Goal: Information Seeking & Learning: Learn about a topic

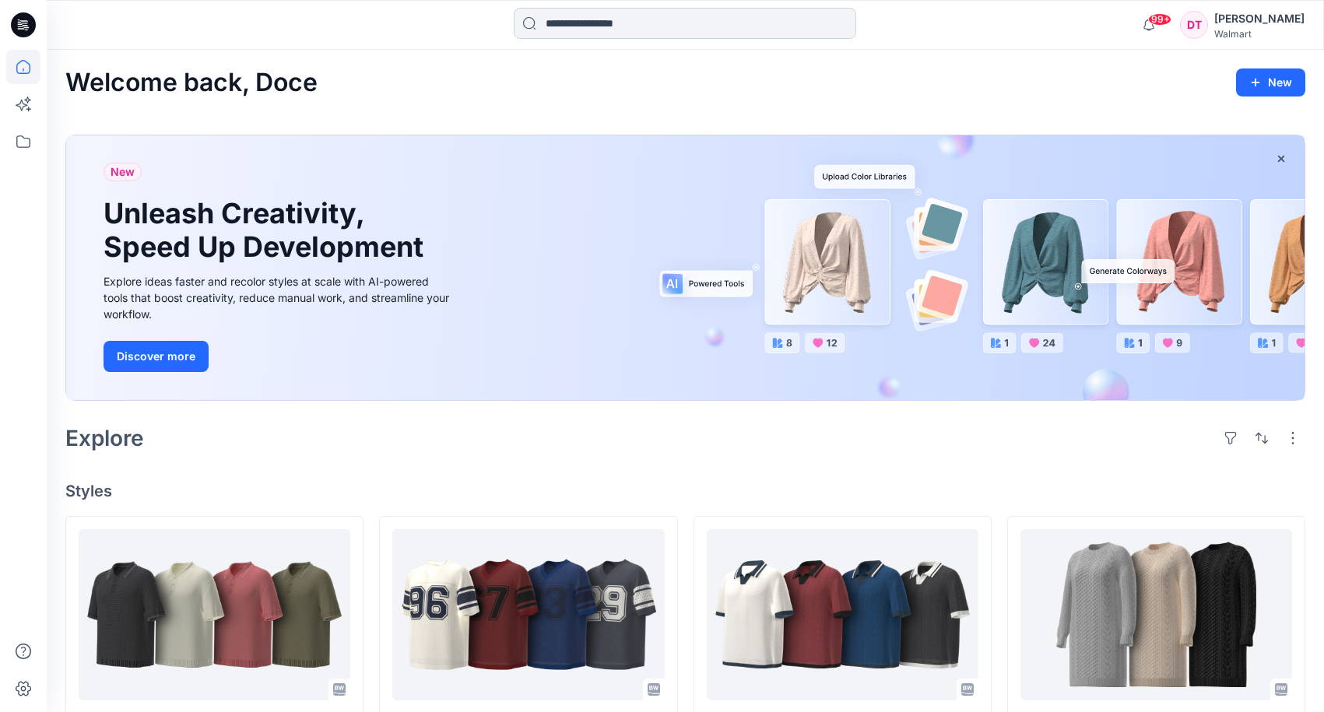
click at [643, 30] on input at bounding box center [685, 23] width 342 height 31
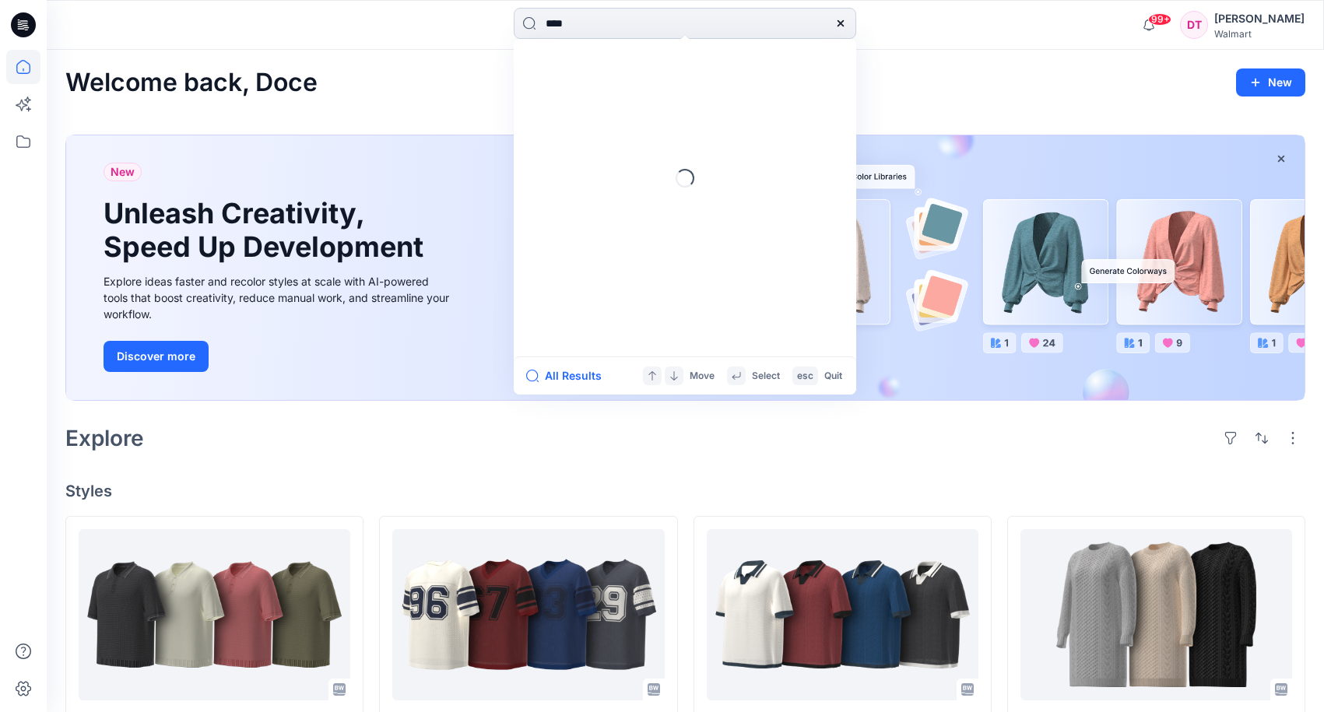
type input "*****"
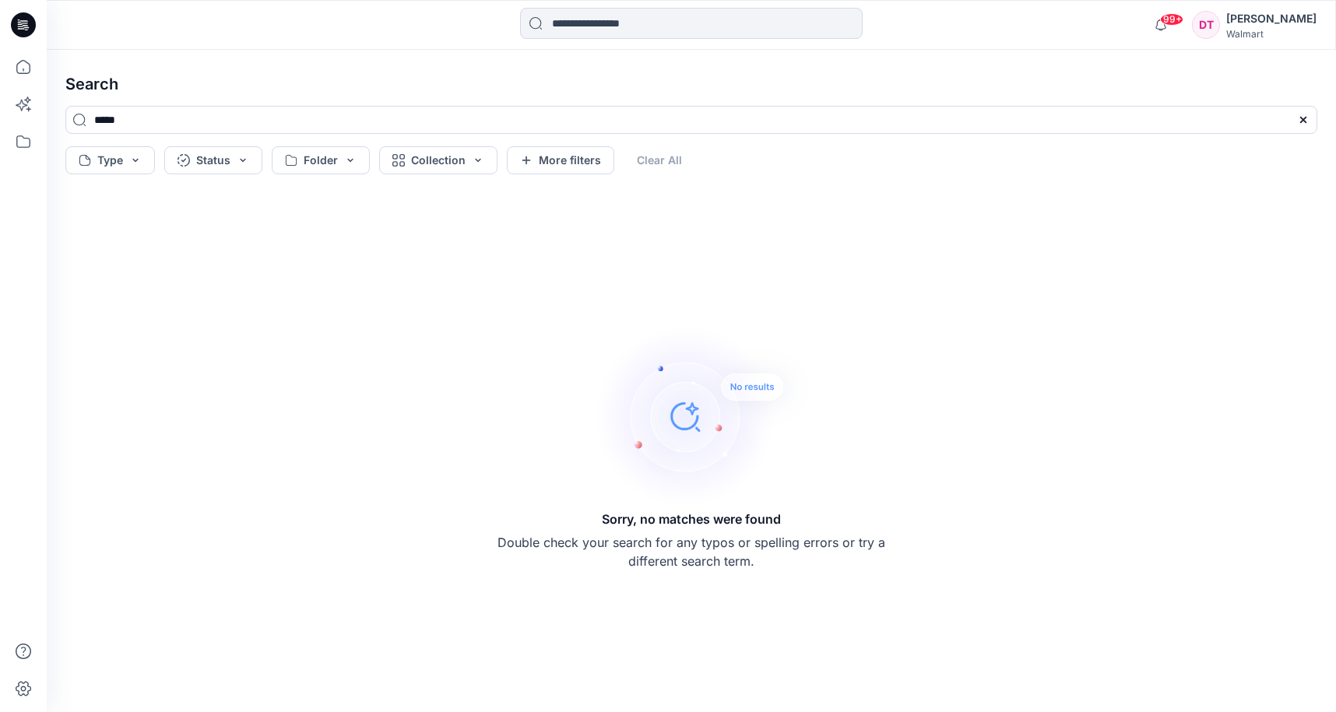
drag, startPoint x: 648, startPoint y: 33, endPoint x: 467, endPoint y: 47, distance: 181.0
click at [528, 51] on div "99+ Notifications [PERSON_NAME] has updated WMNBS1FY26_058_Mesh Stitch [PERSON_…" at bounding box center [668, 356] width 1336 height 712
click at [37, 64] on icon at bounding box center [23, 67] width 34 height 34
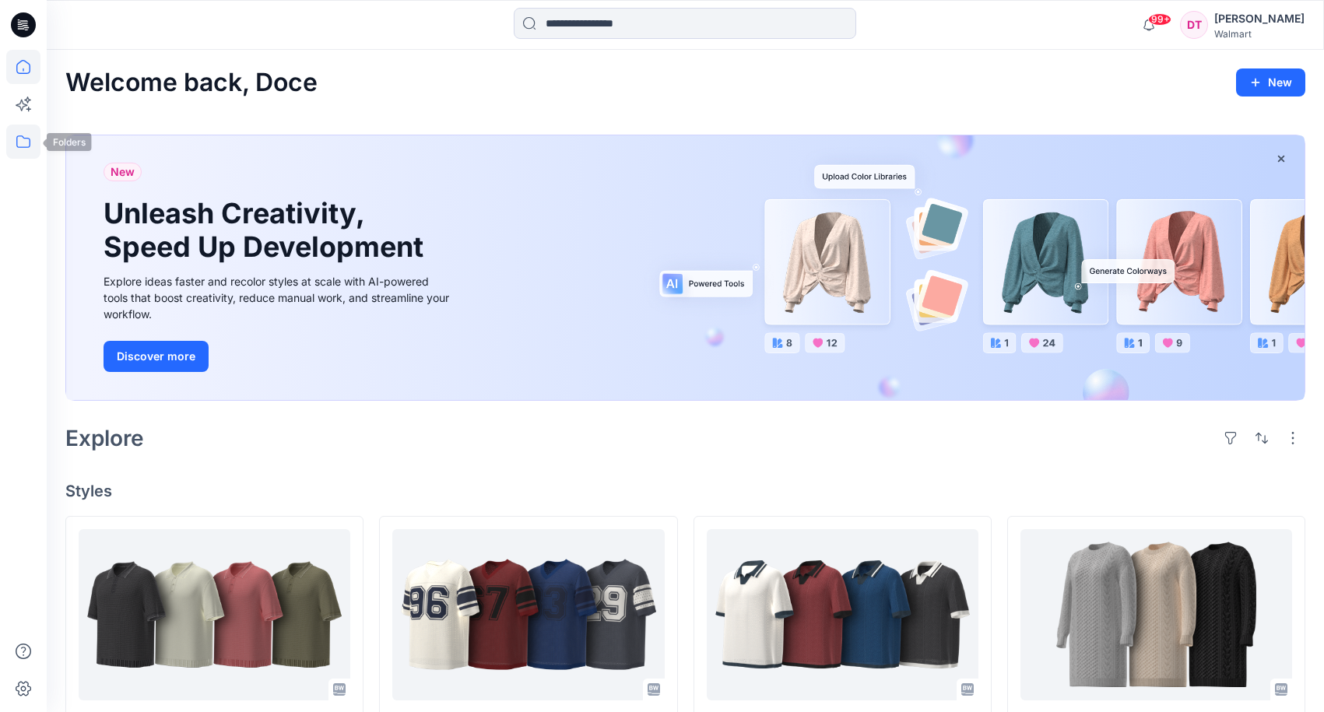
click at [33, 143] on icon at bounding box center [23, 142] width 34 height 34
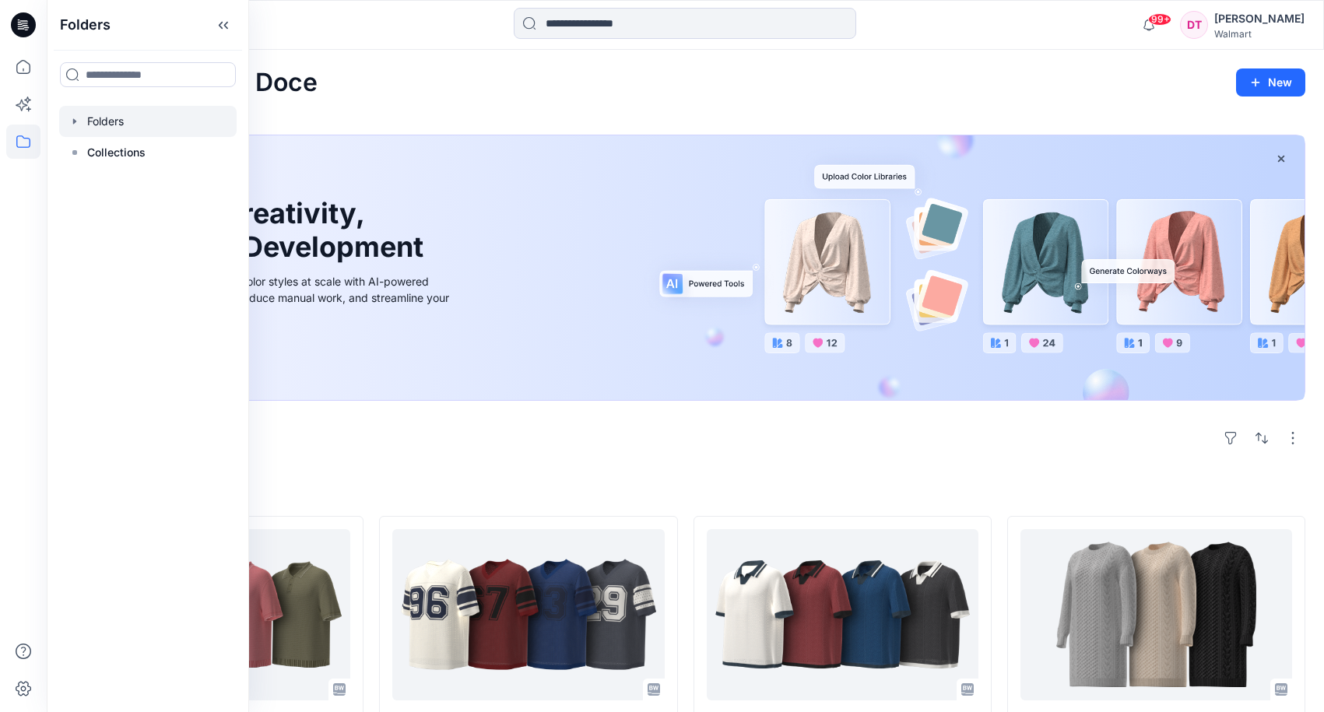
click at [117, 132] on div at bounding box center [147, 121] width 177 height 31
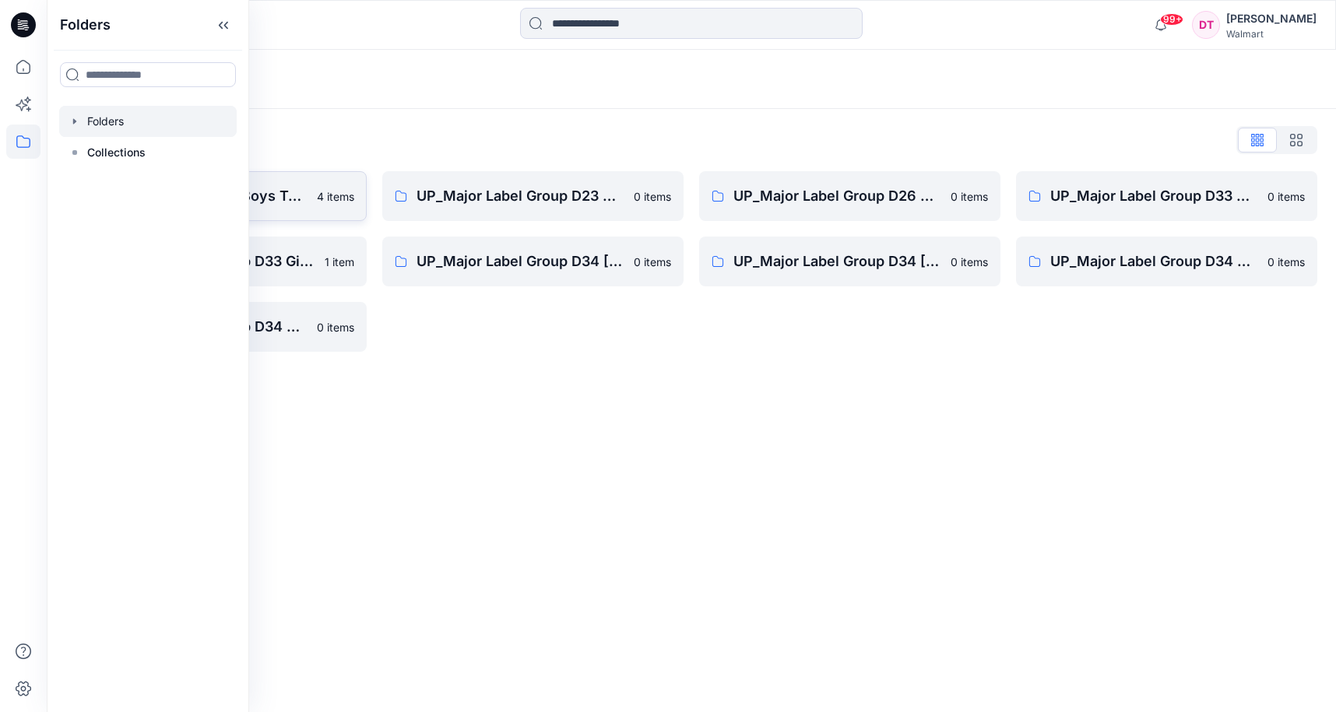
click at [314, 188] on link "UP_Major Label D24 Boys Tops 4 items" at bounding box center [215, 196] width 301 height 50
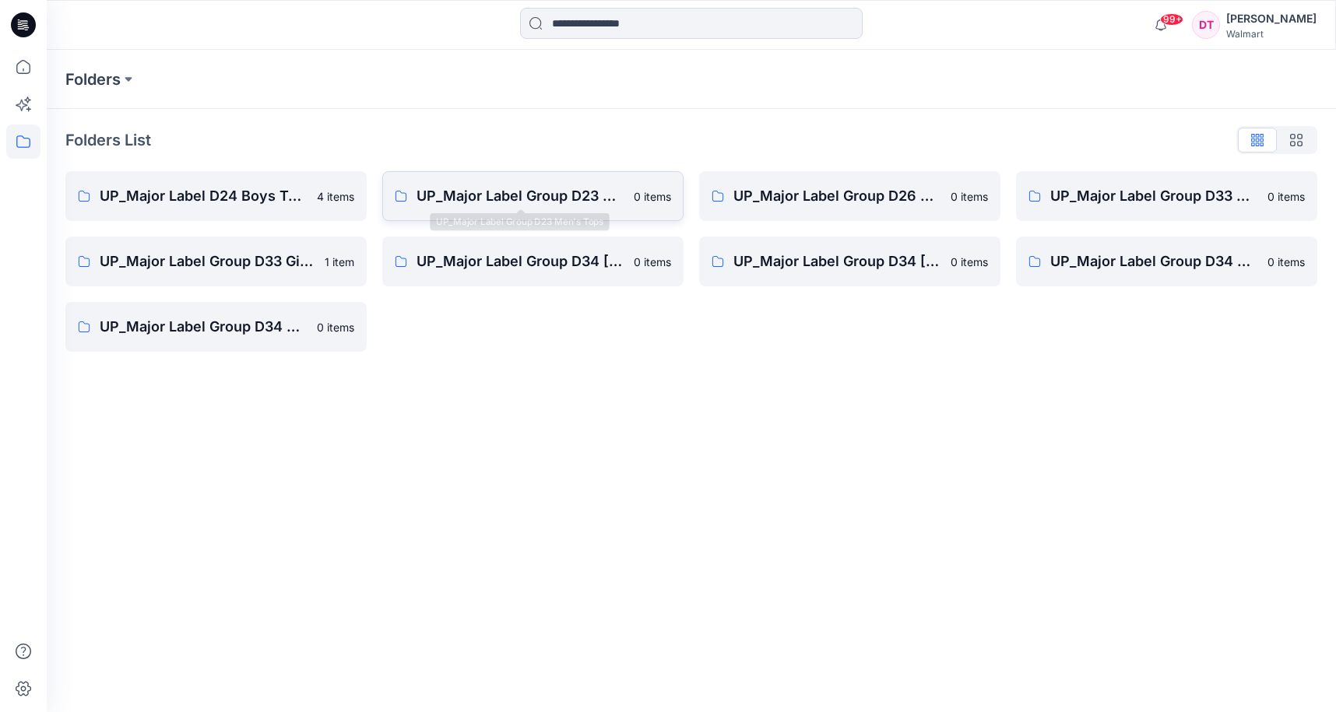
click at [581, 204] on p "UP_Major Label Group D23 Men's Tops" at bounding box center [520, 196] width 208 height 22
click at [753, 198] on p "UP_Major Label Group D26 Toddler Girl" at bounding box center [837, 196] width 208 height 22
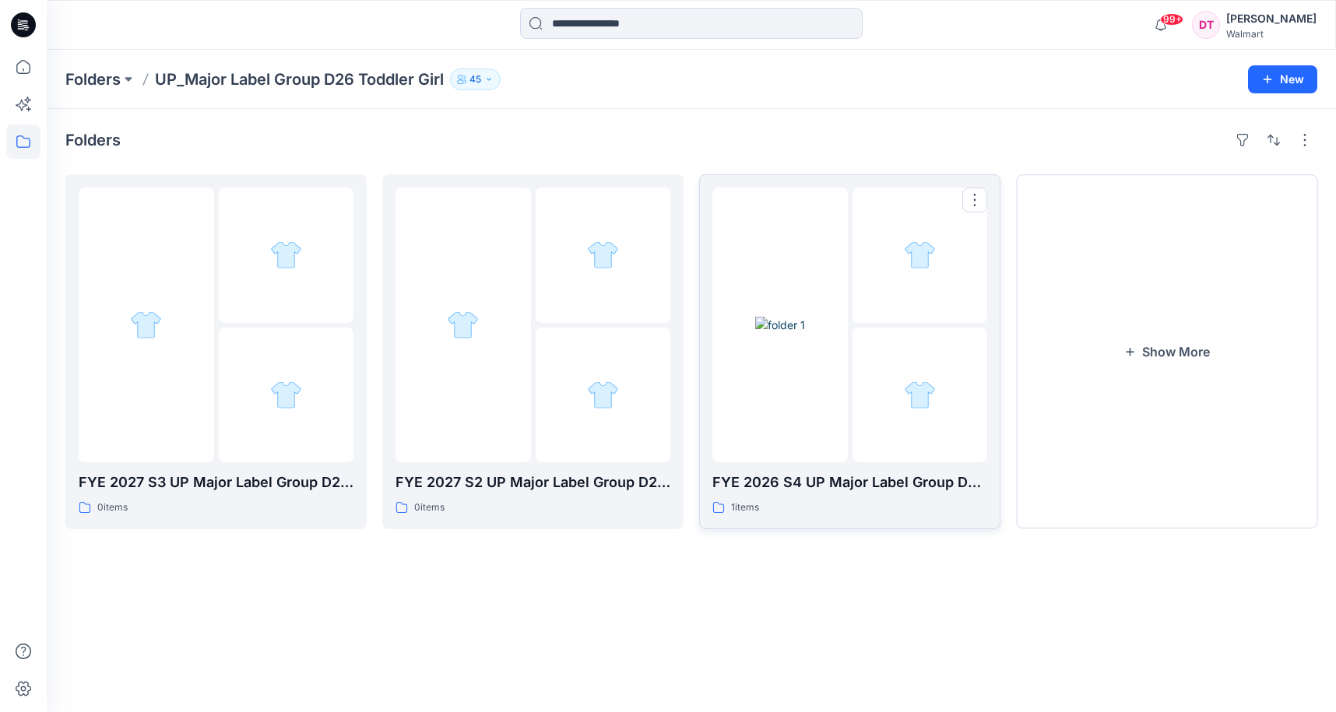
click at [709, 300] on link "FYE 2026 S4 UP Major Label Group D26 Toddler Girl [DEMOGRAPHIC_DATA] items" at bounding box center [849, 351] width 301 height 355
click at [419, 273] on div at bounding box center [462, 325] width 135 height 275
click at [296, 309] on div at bounding box center [286, 255] width 135 height 135
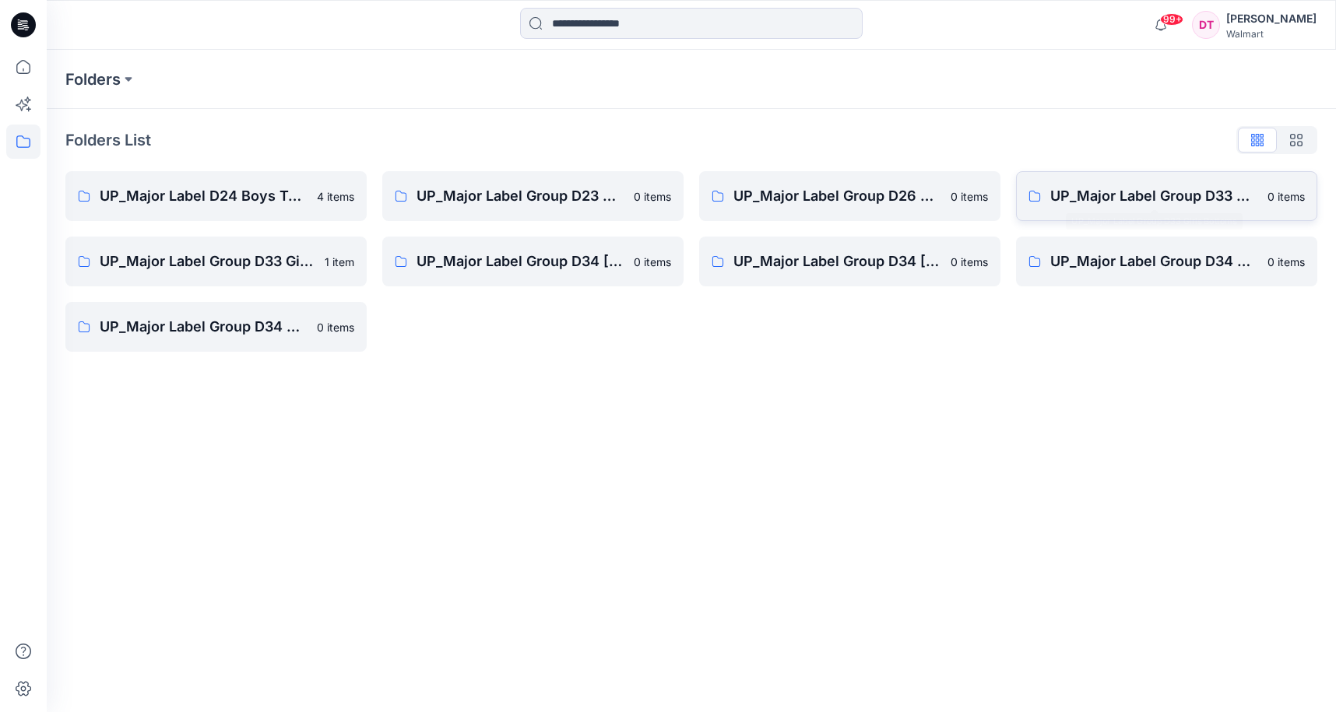
click at [1112, 201] on p "UP_Major Label Group D33 Girls Bottoms" at bounding box center [1154, 196] width 208 height 22
click at [202, 244] on link "UP_Major Label Group D33 Girls Tops 1 item" at bounding box center [215, 262] width 301 height 50
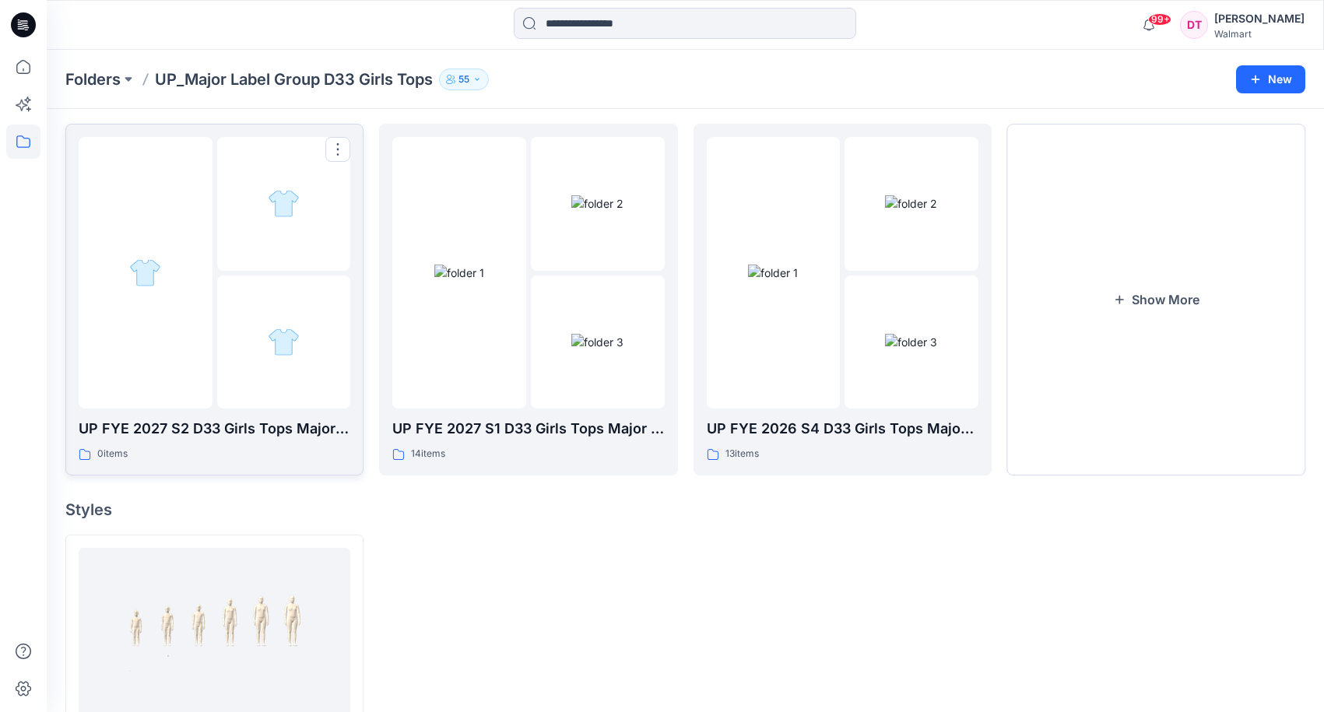
scroll to position [78, 0]
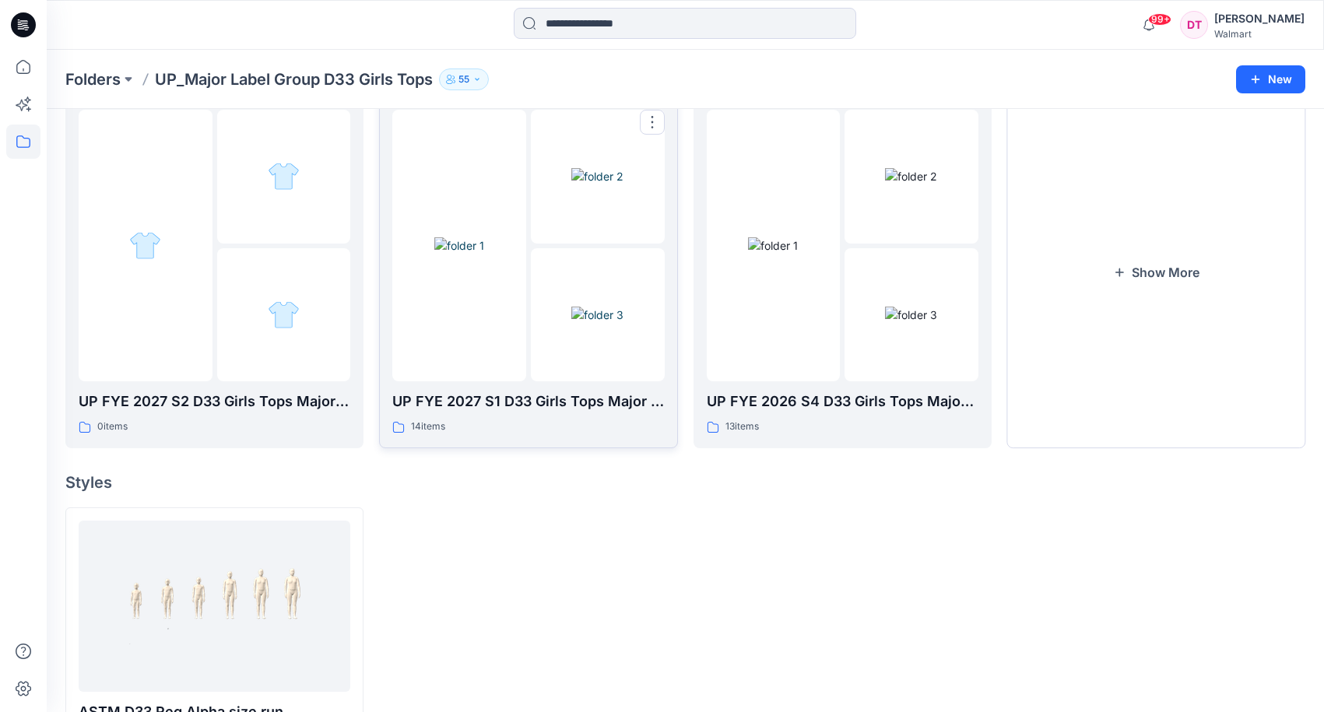
click at [616, 323] on img at bounding box center [597, 315] width 52 height 16
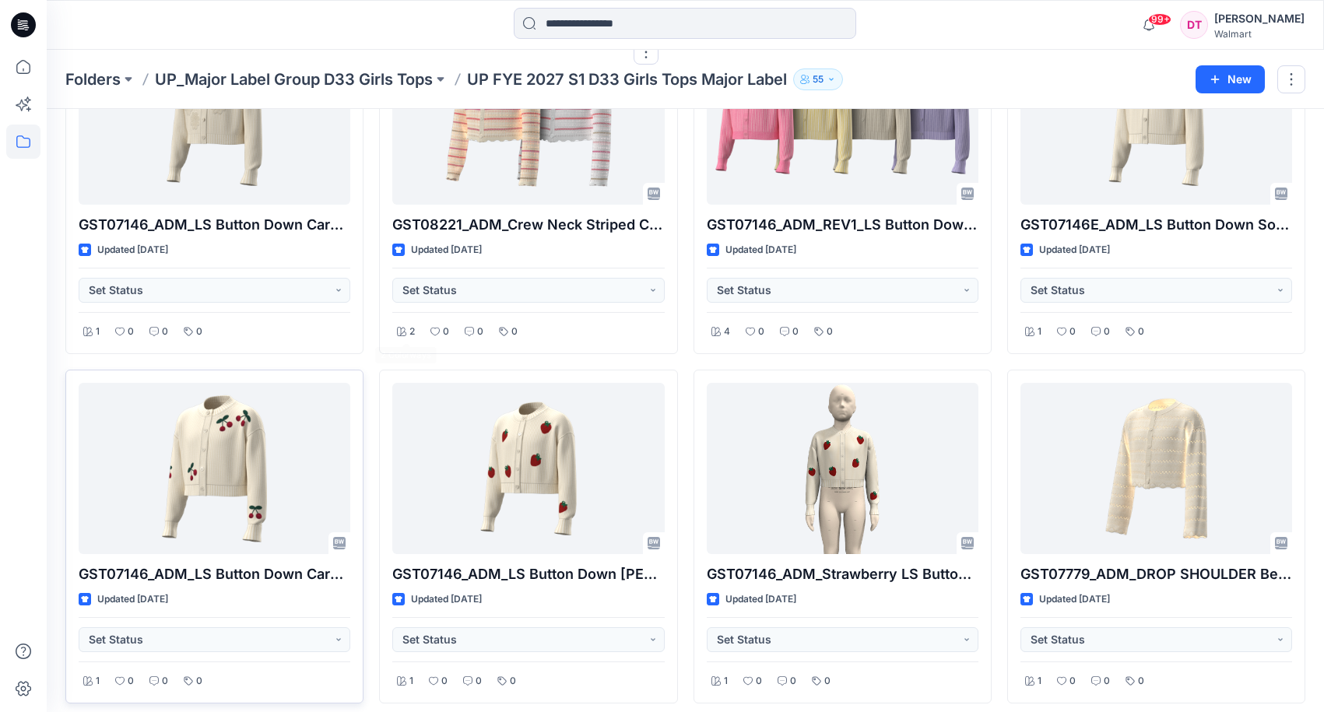
scroll to position [156, 0]
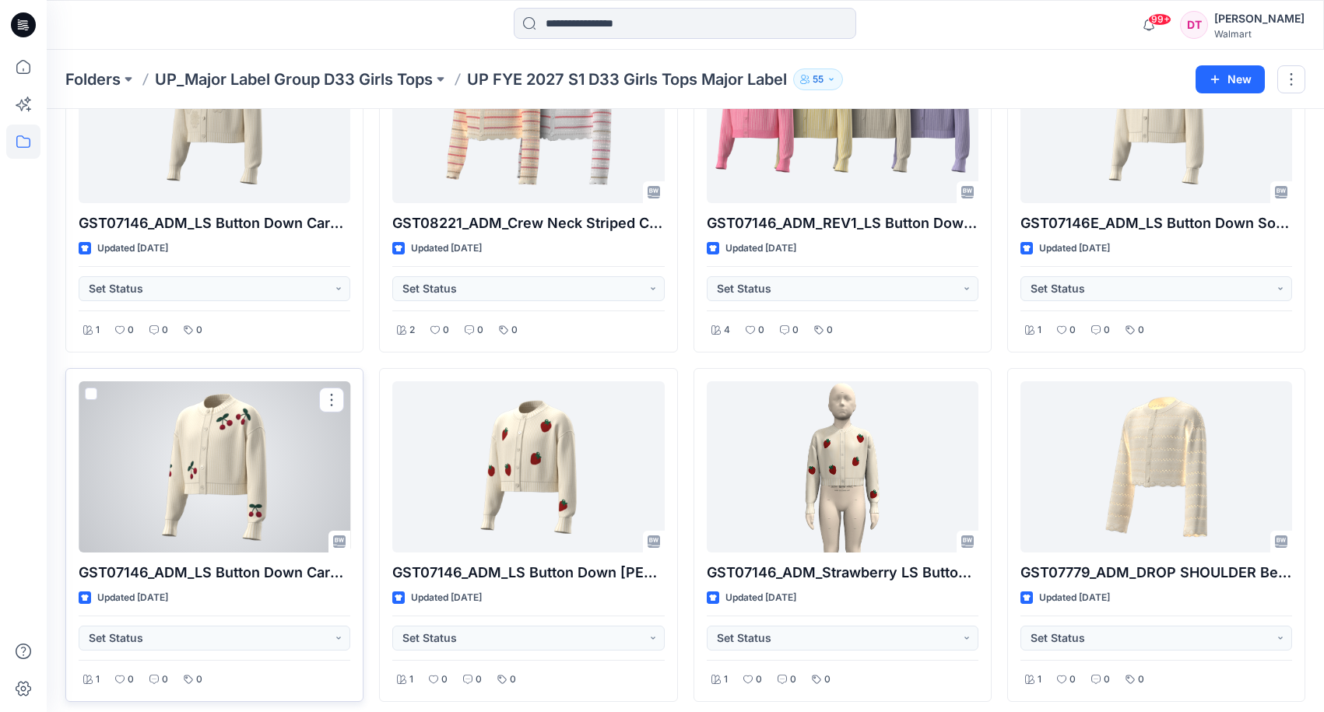
click at [202, 469] on div at bounding box center [215, 466] width 272 height 171
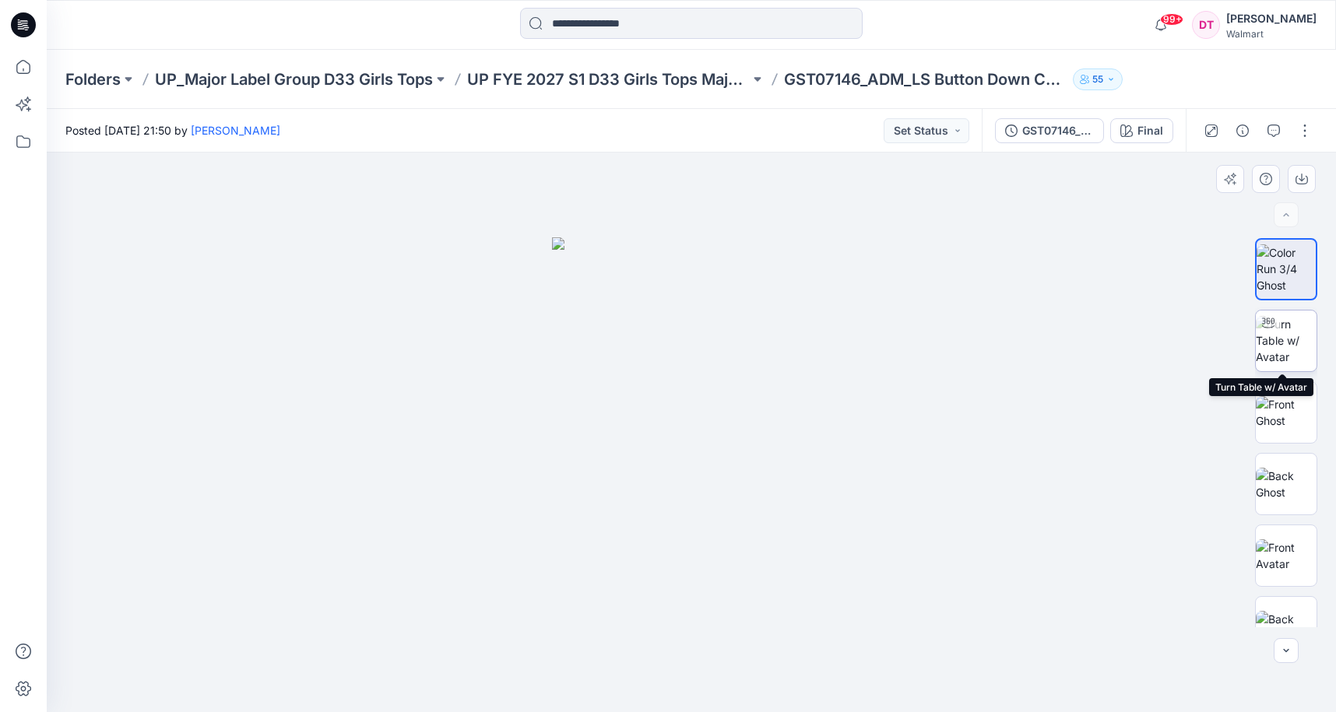
click at [1289, 350] on img at bounding box center [1285, 340] width 61 height 49
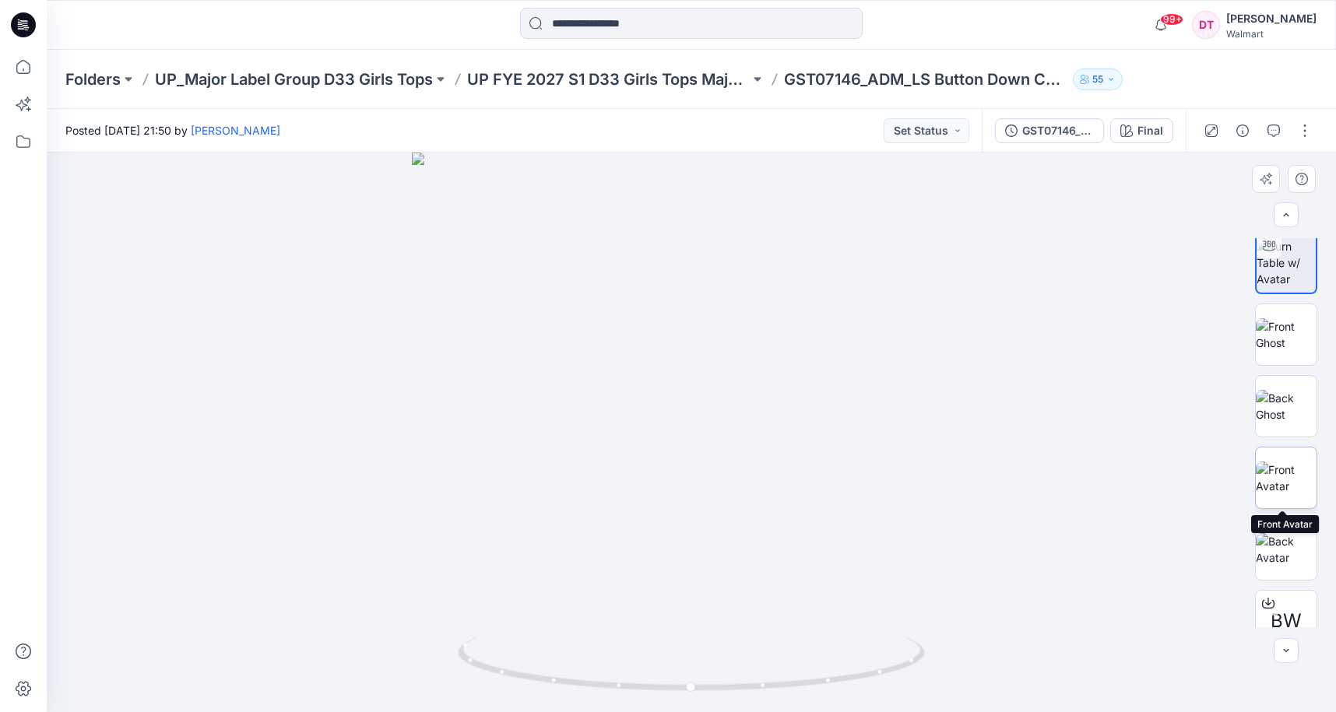
click at [1276, 494] on img at bounding box center [1285, 478] width 61 height 33
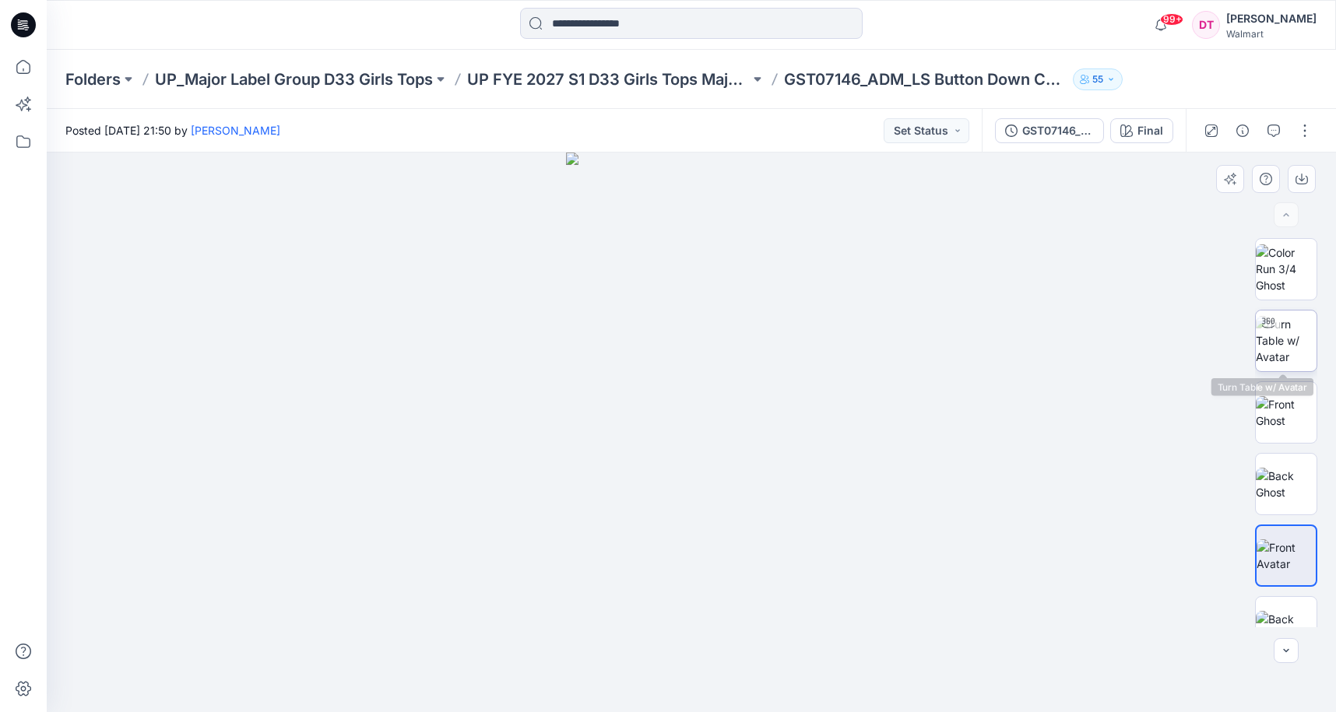
click at [1270, 347] on img at bounding box center [1285, 340] width 61 height 49
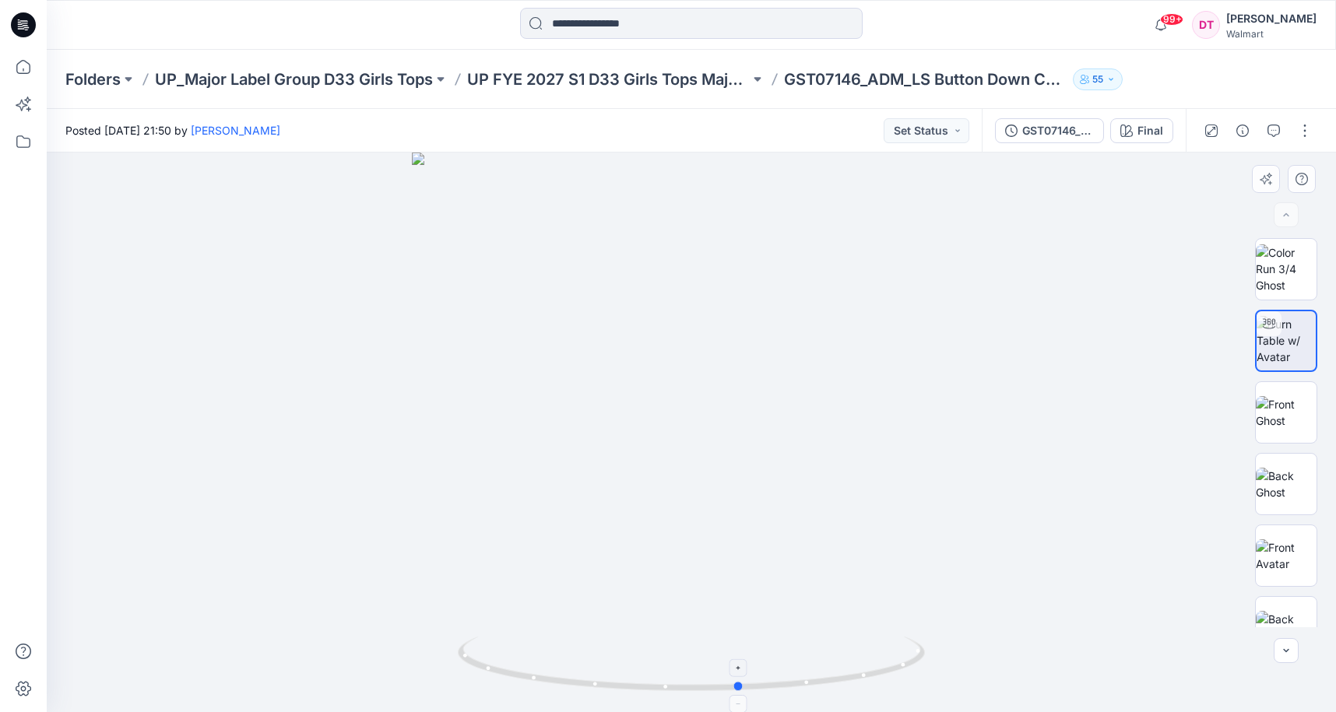
drag, startPoint x: 707, startPoint y: 695, endPoint x: 750, endPoint y: 662, distance: 54.5
click at [756, 679] on div at bounding box center [691, 433] width 1289 height 560
drag, startPoint x: 651, startPoint y: 695, endPoint x: 765, endPoint y: 687, distance: 114.7
click at [765, 687] on div at bounding box center [691, 433] width 1289 height 560
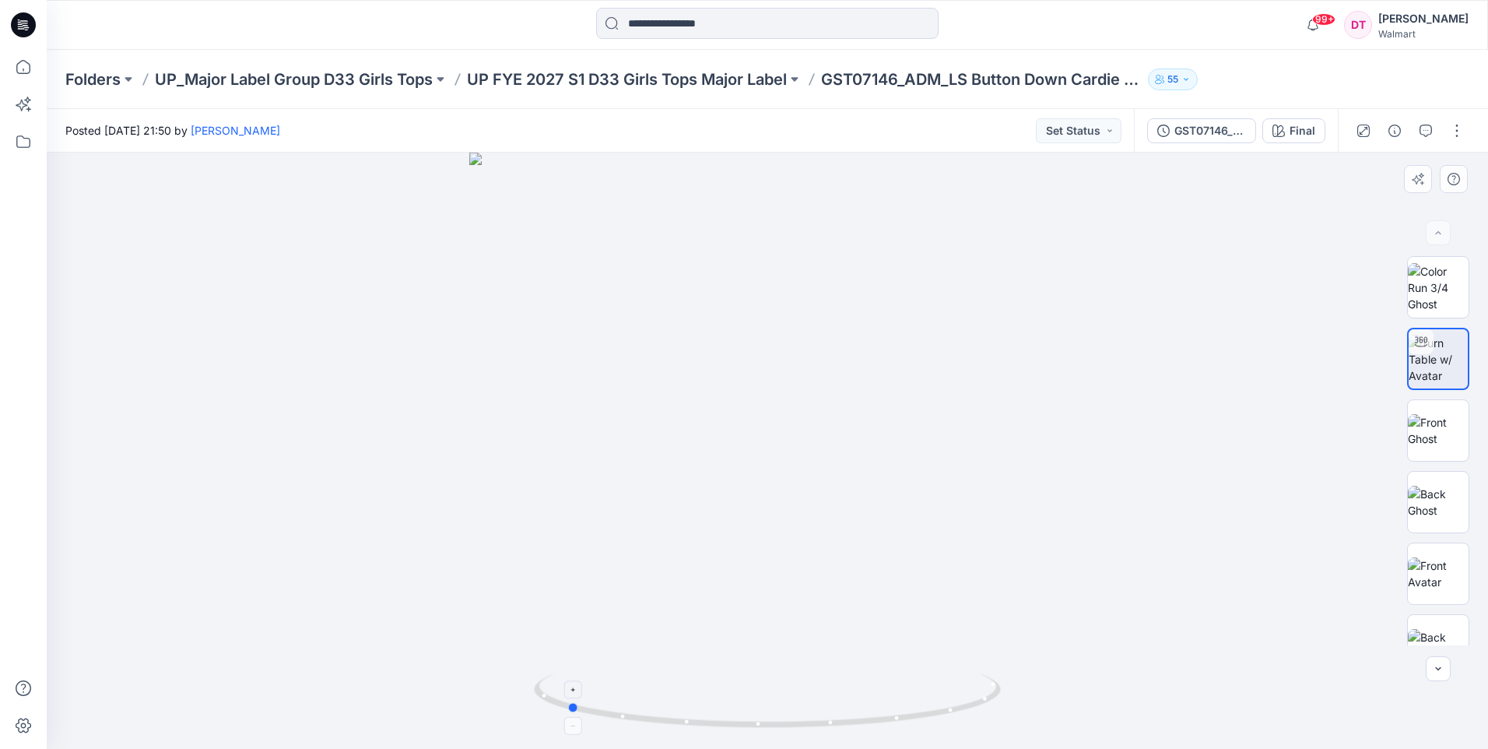
drag, startPoint x: 855, startPoint y: 730, endPoint x: 902, endPoint y: 723, distance: 48.0
click at [902, 711] on icon at bounding box center [769, 702] width 471 height 58
click at [811, 476] on div at bounding box center [767, 451] width 1441 height 596
click at [781, 458] on div at bounding box center [767, 451] width 1441 height 596
drag, startPoint x: 781, startPoint y: 458, endPoint x: 773, endPoint y: 494, distance: 37.4
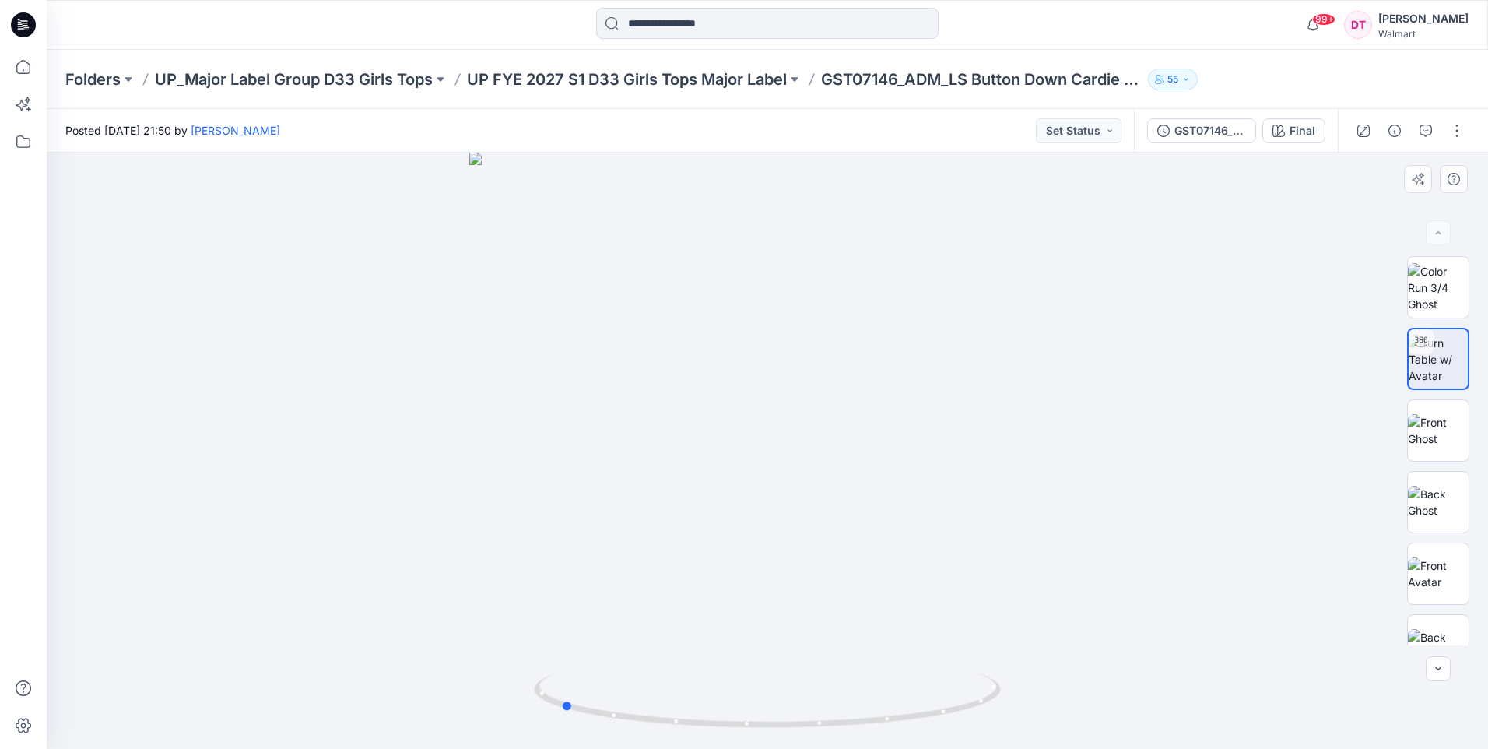
drag, startPoint x: 773, startPoint y: 494, endPoint x: 655, endPoint y: 531, distance: 123.8
click at [655, 531] on div at bounding box center [767, 451] width 1441 height 596
drag, startPoint x: 662, startPoint y: 531, endPoint x: 688, endPoint y: 542, distance: 27.9
click at [688, 542] on div at bounding box center [767, 451] width 1441 height 596
